Goal: Understand process/instructions: Learn how to perform a task or action

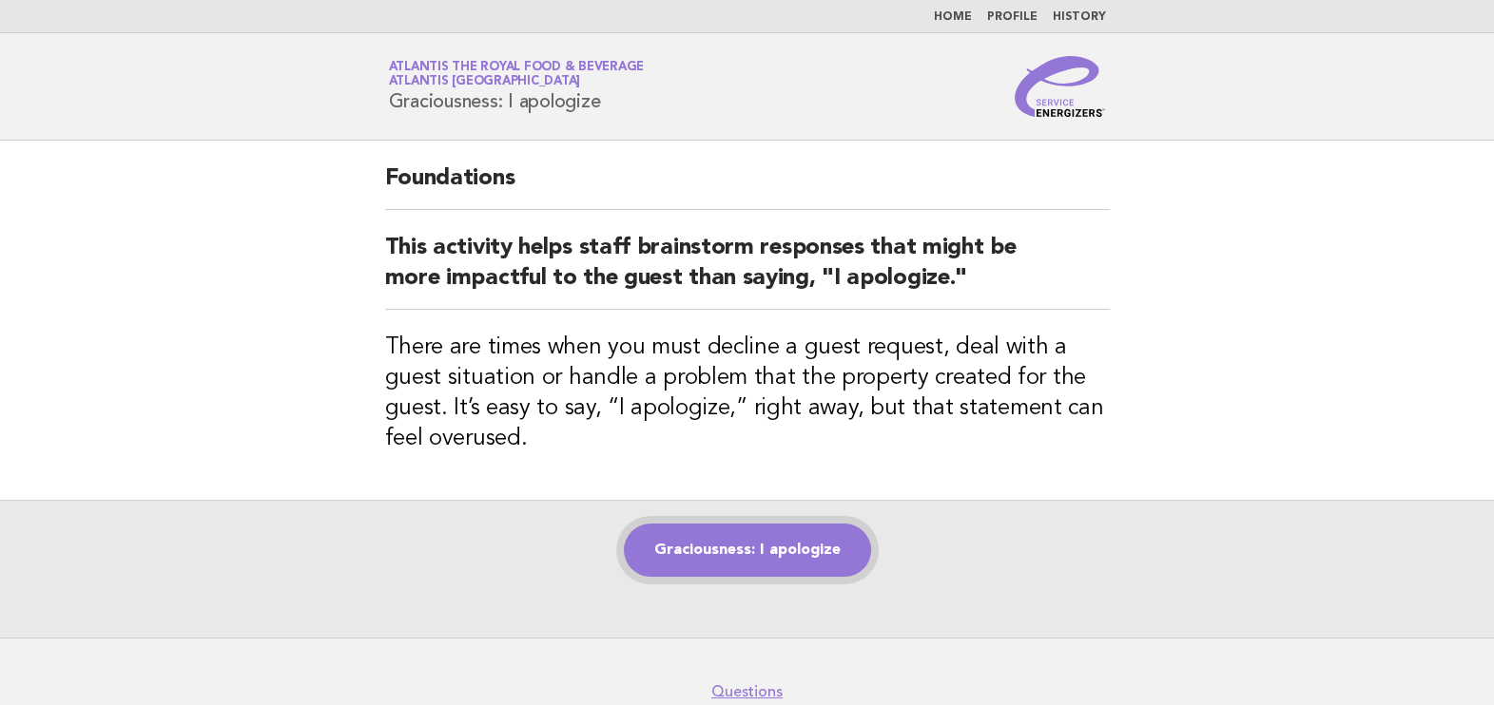
click at [794, 550] on link "Graciousness: I apologize" at bounding box center [747, 550] width 247 height 53
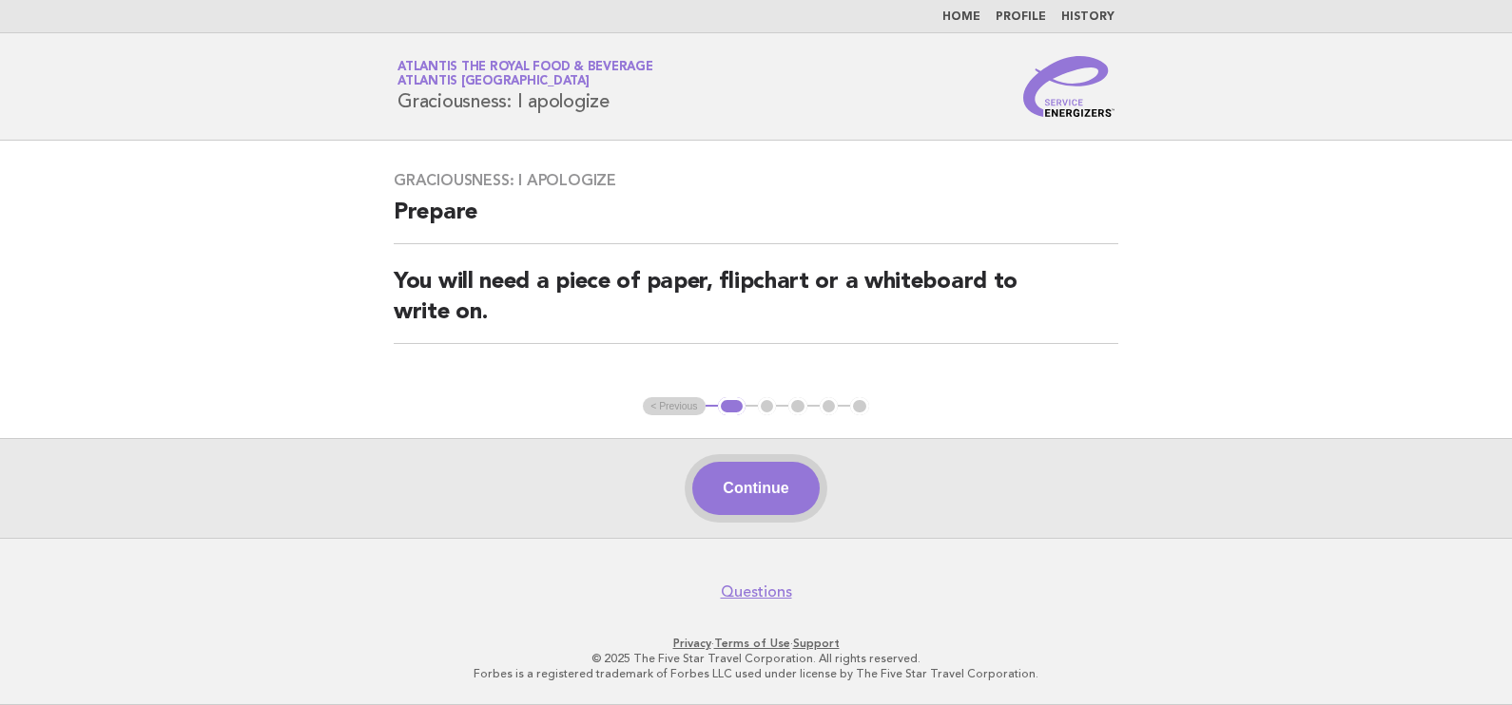
click at [769, 478] on button "Continue" at bounding box center [755, 488] width 126 height 53
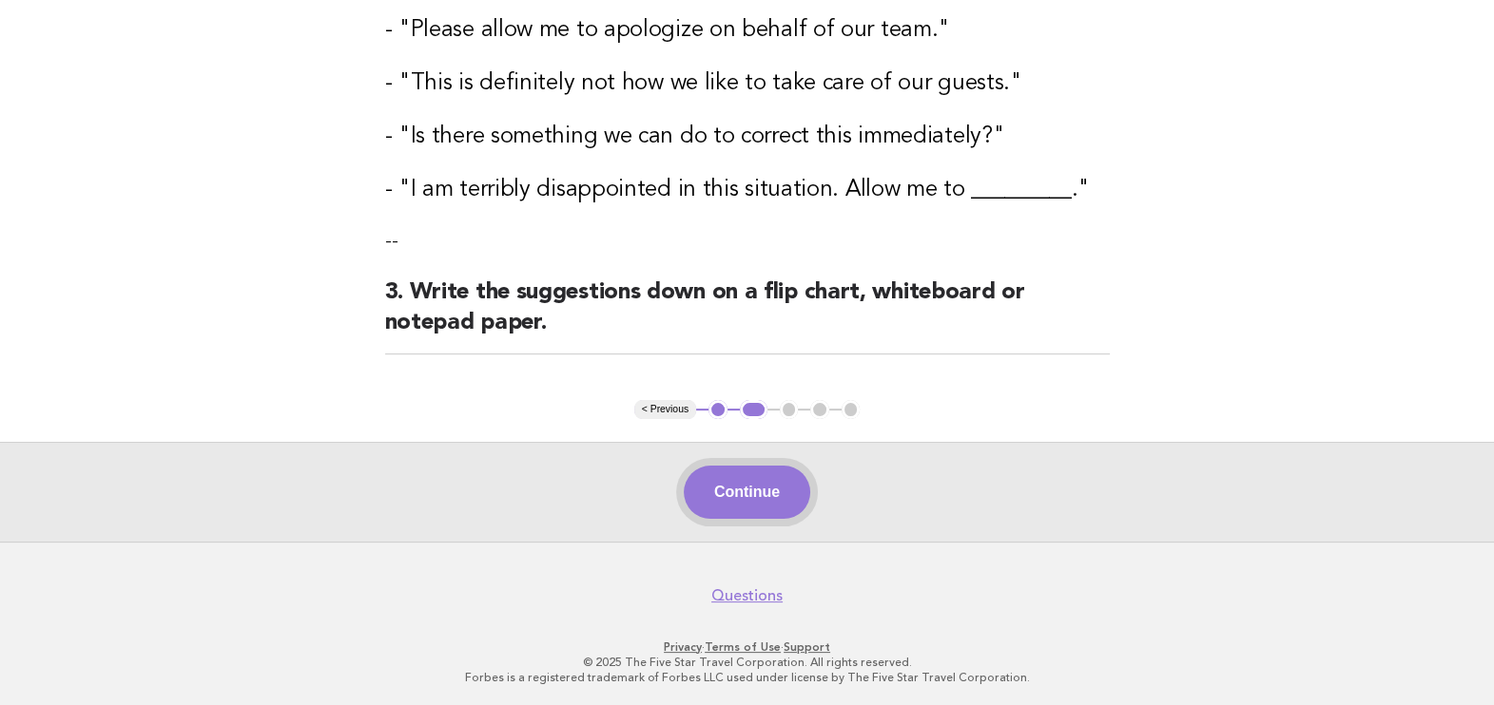
click at [759, 490] on button "Continue" at bounding box center [747, 492] width 126 height 53
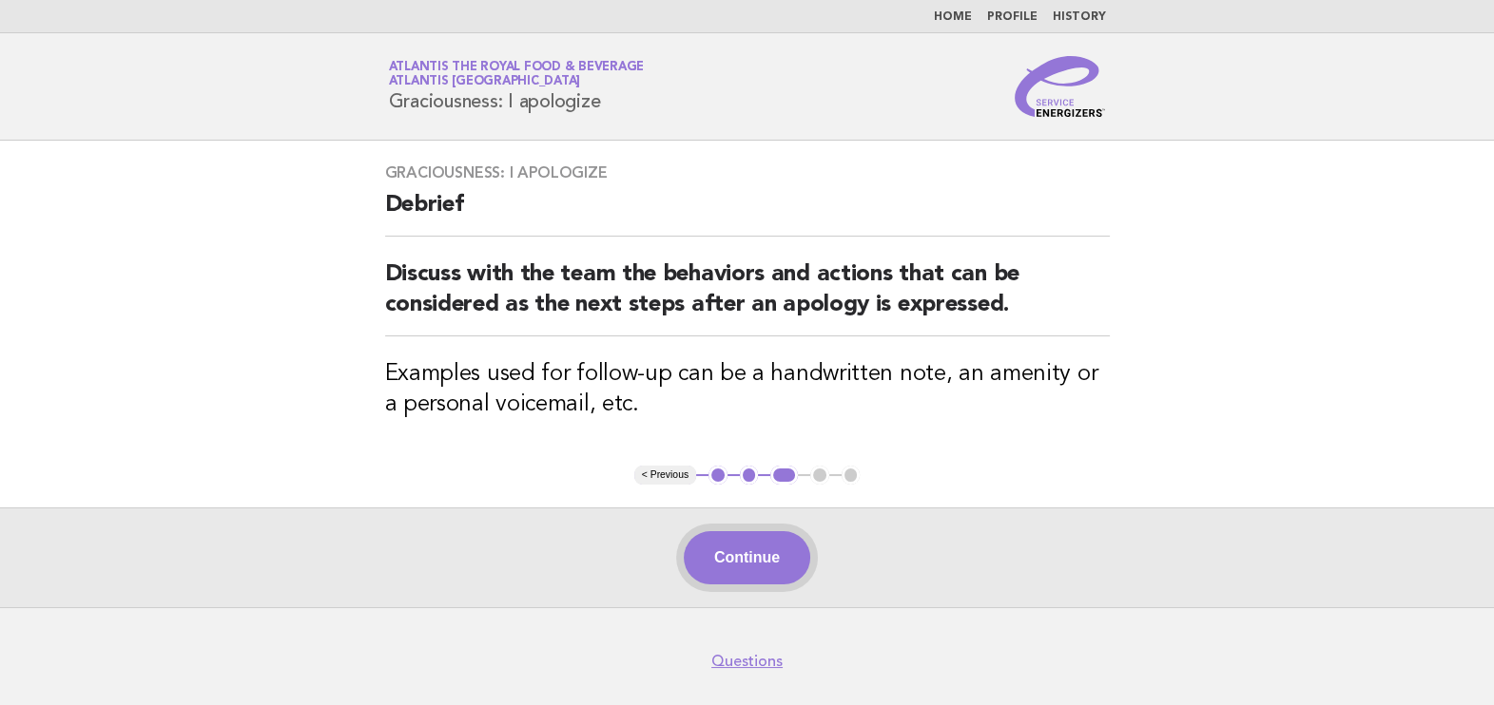
click at [782, 550] on button "Continue" at bounding box center [747, 557] width 126 height 53
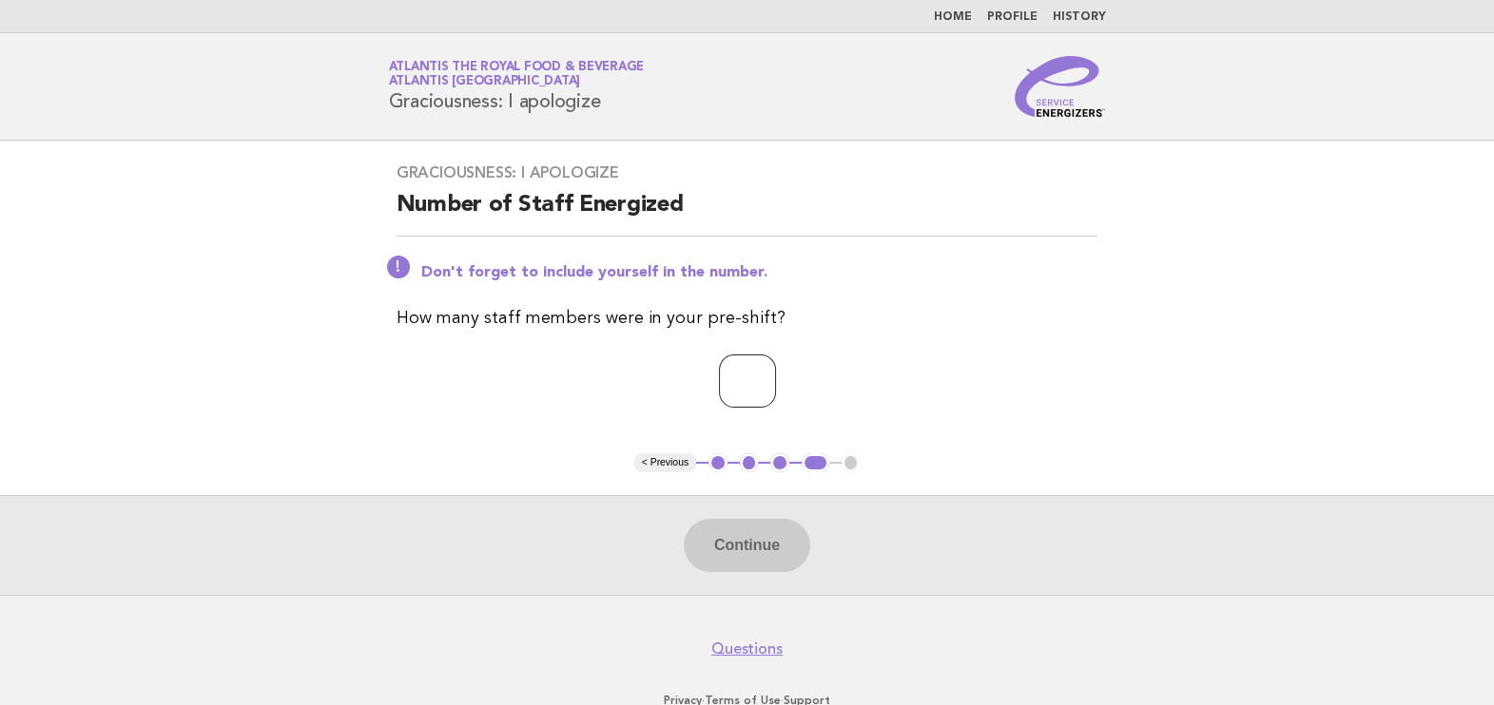
click at [760, 376] on input "number" at bounding box center [747, 381] width 57 height 53
type input "**"
click at [798, 550] on button "Continue" at bounding box center [747, 545] width 126 height 53
